Goal: Navigation & Orientation: Find specific page/section

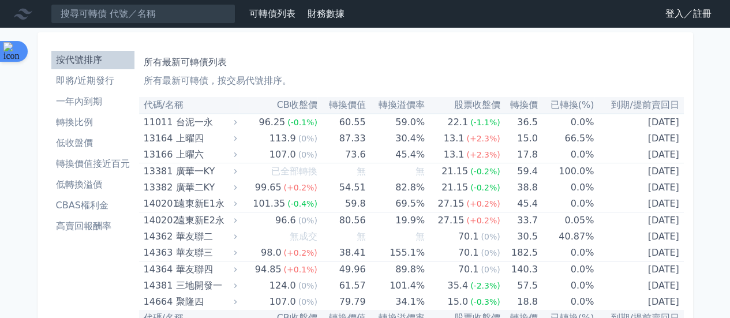
click at [680, 7] on link "登入／註冊" at bounding box center [688, 14] width 65 height 18
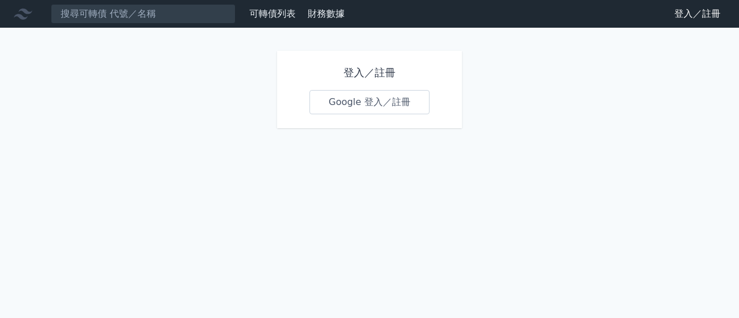
click at [374, 100] on link "Google 登入／註冊" at bounding box center [369, 102] width 120 height 24
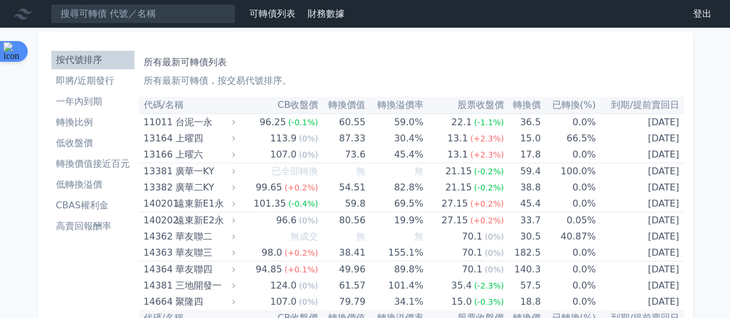
click at [294, 108] on th "CB收盤價" at bounding box center [278, 105] width 80 height 17
click at [287, 107] on th "CB收盤價" at bounding box center [278, 105] width 80 height 17
click at [103, 141] on li "低收盤價" at bounding box center [92, 143] width 83 height 14
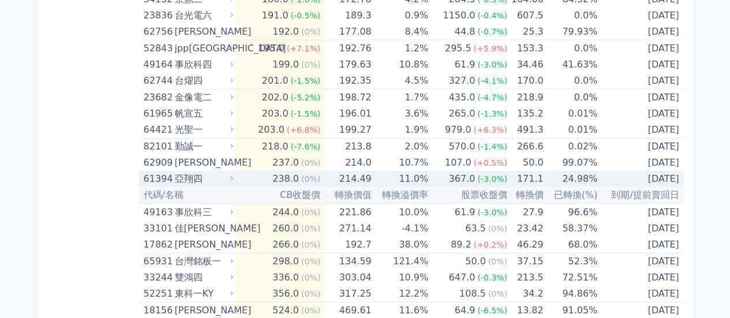
scroll to position [5828, 0]
